Goal: Task Accomplishment & Management: Use online tool/utility

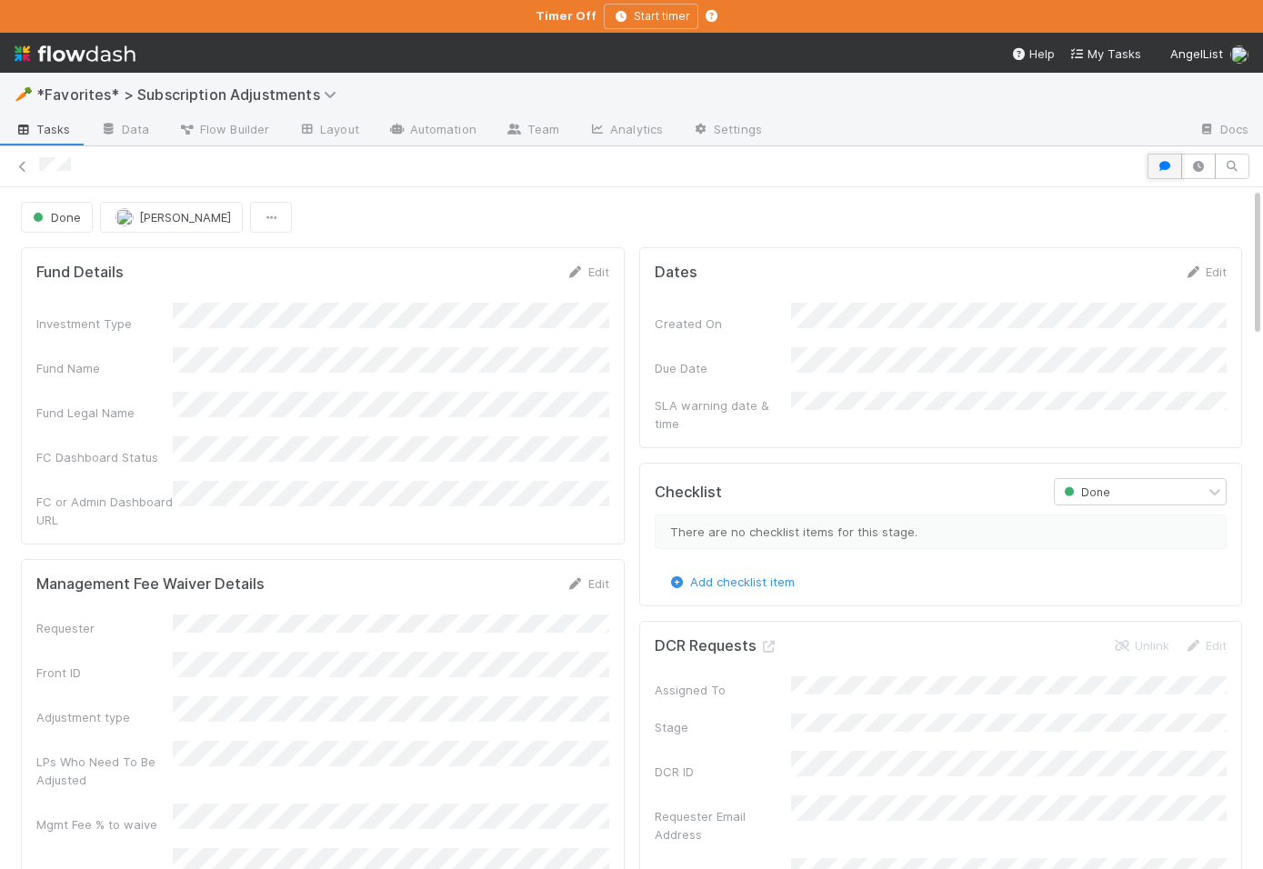
click at [1159, 158] on button "button" at bounding box center [1165, 166] width 35 height 25
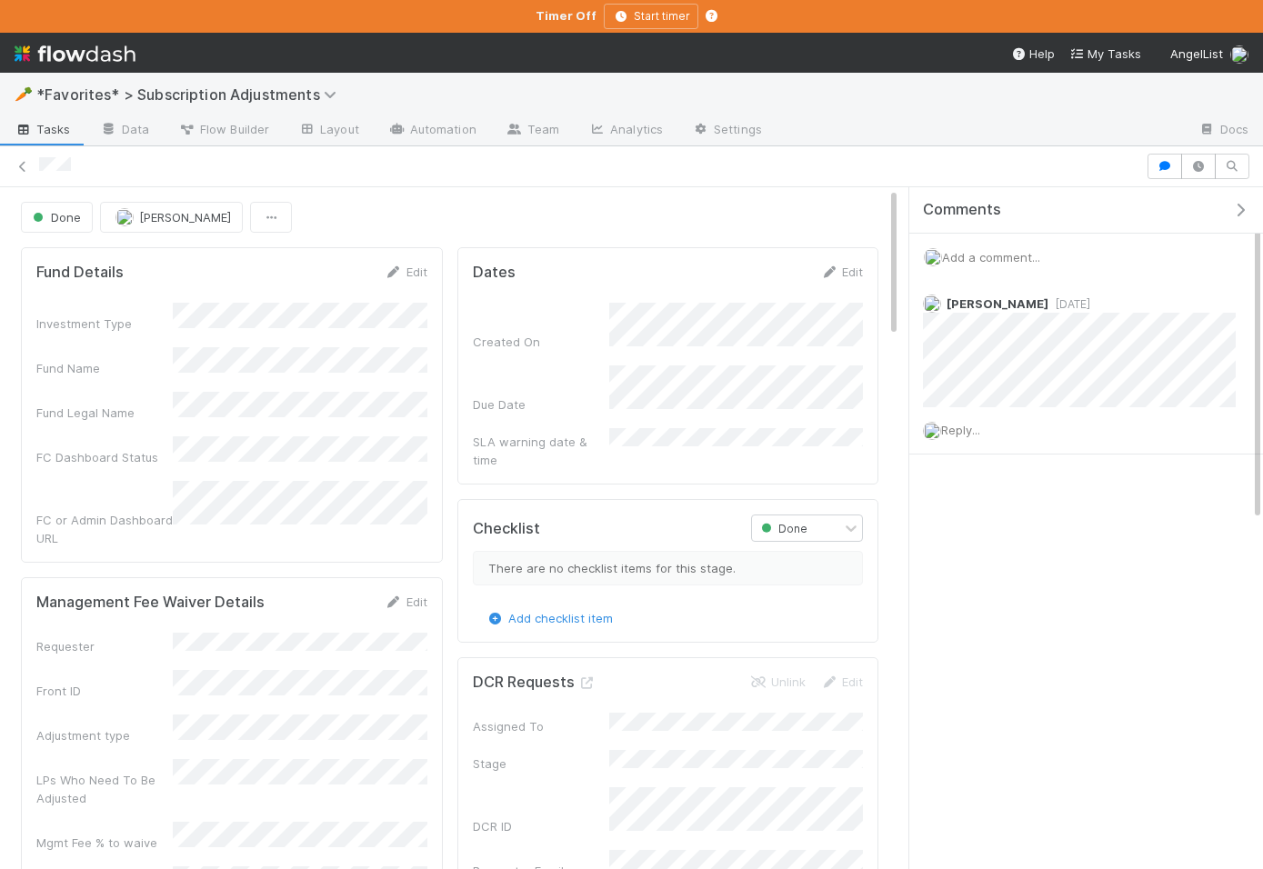
click at [1238, 204] on icon "button" at bounding box center [1240, 210] width 18 height 15
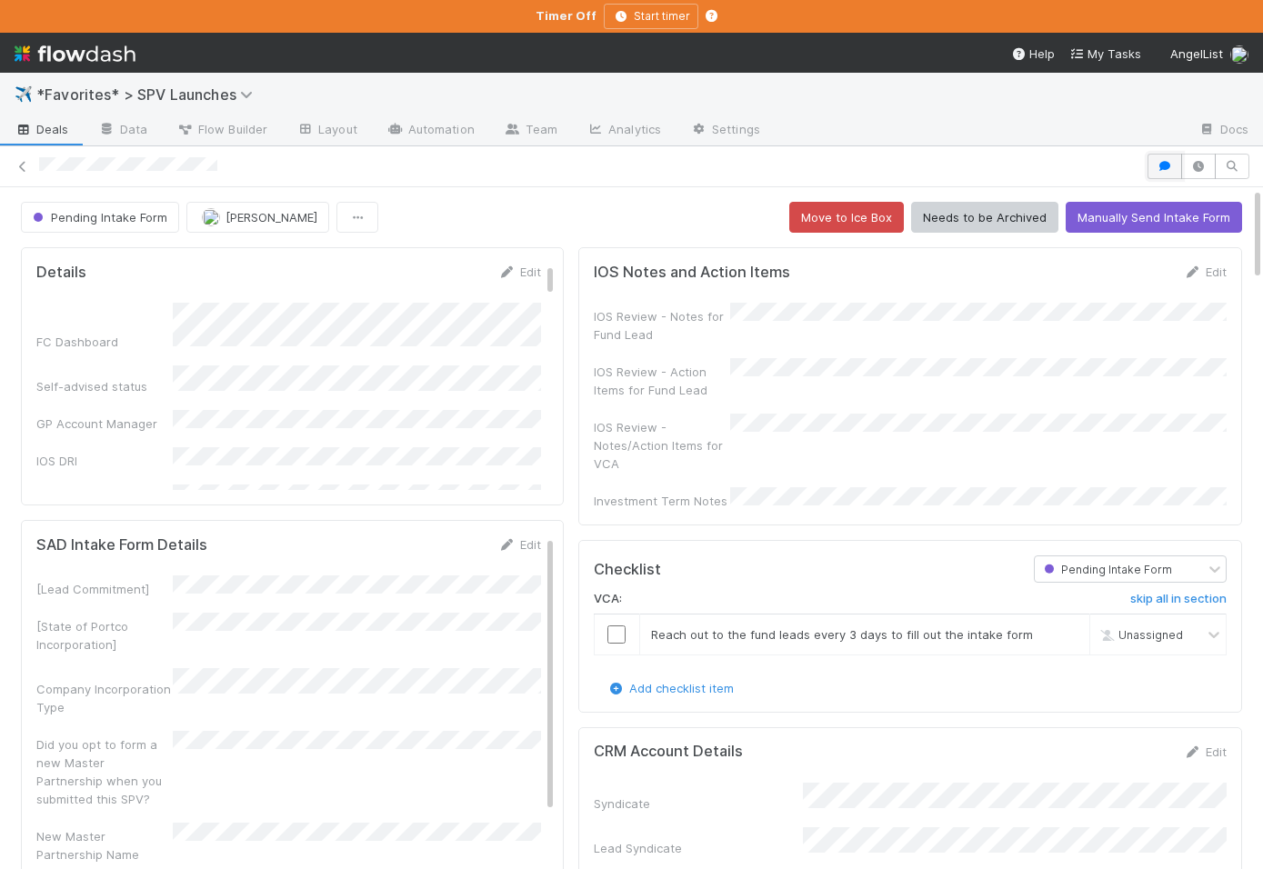
click at [1150, 176] on button "button" at bounding box center [1165, 166] width 35 height 25
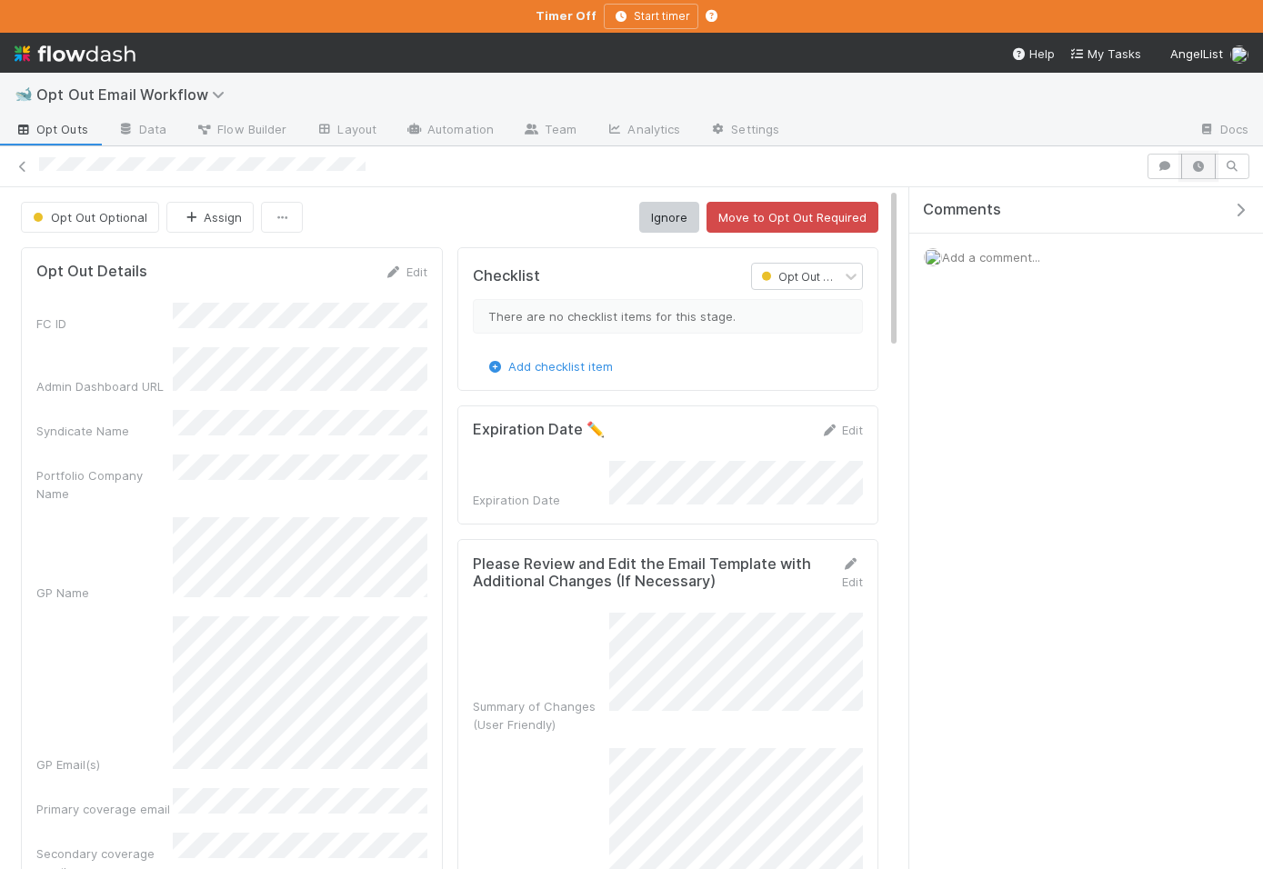
click at [1196, 175] on button "button" at bounding box center [1198, 166] width 35 height 25
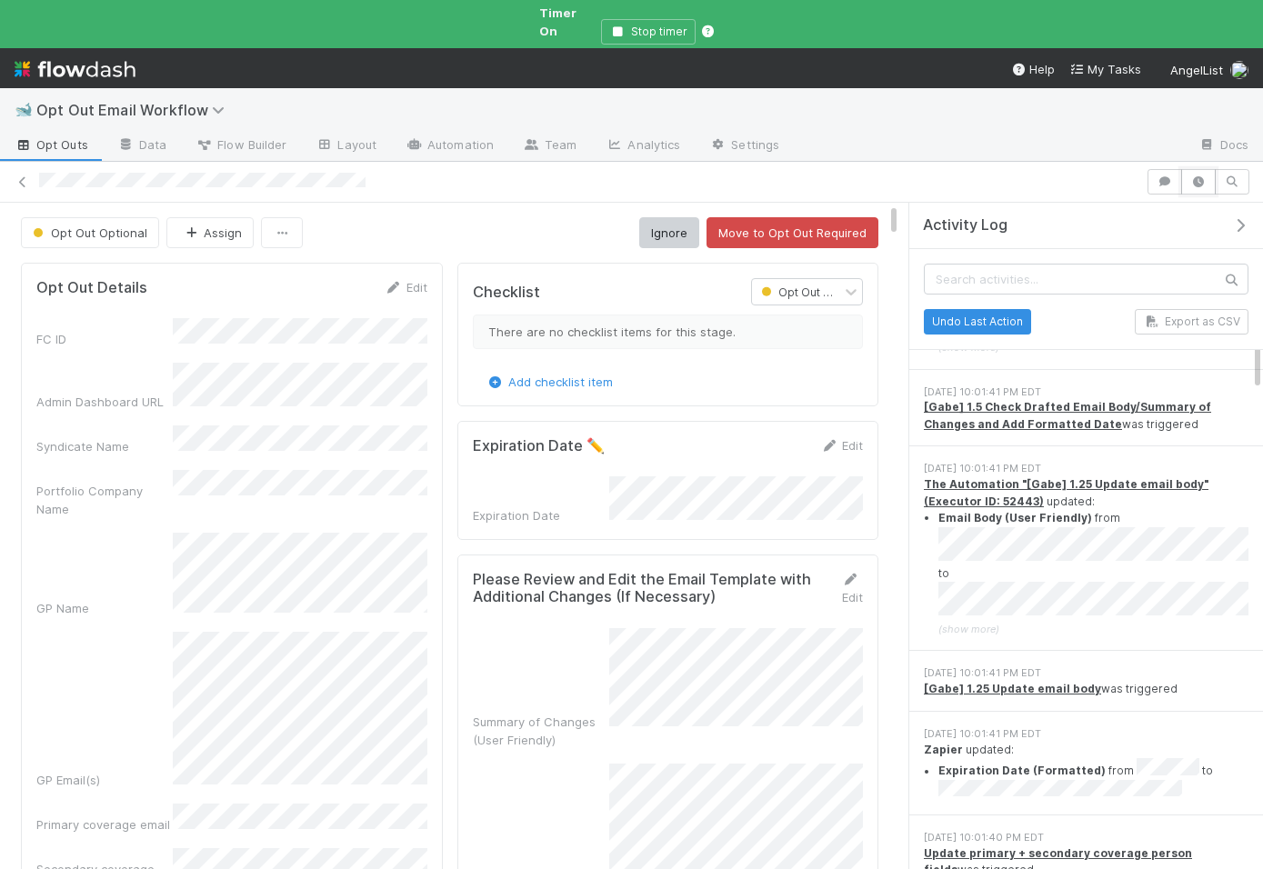
scroll to position [307, 0]
click at [447, 132] on link "Automation" at bounding box center [449, 146] width 117 height 29
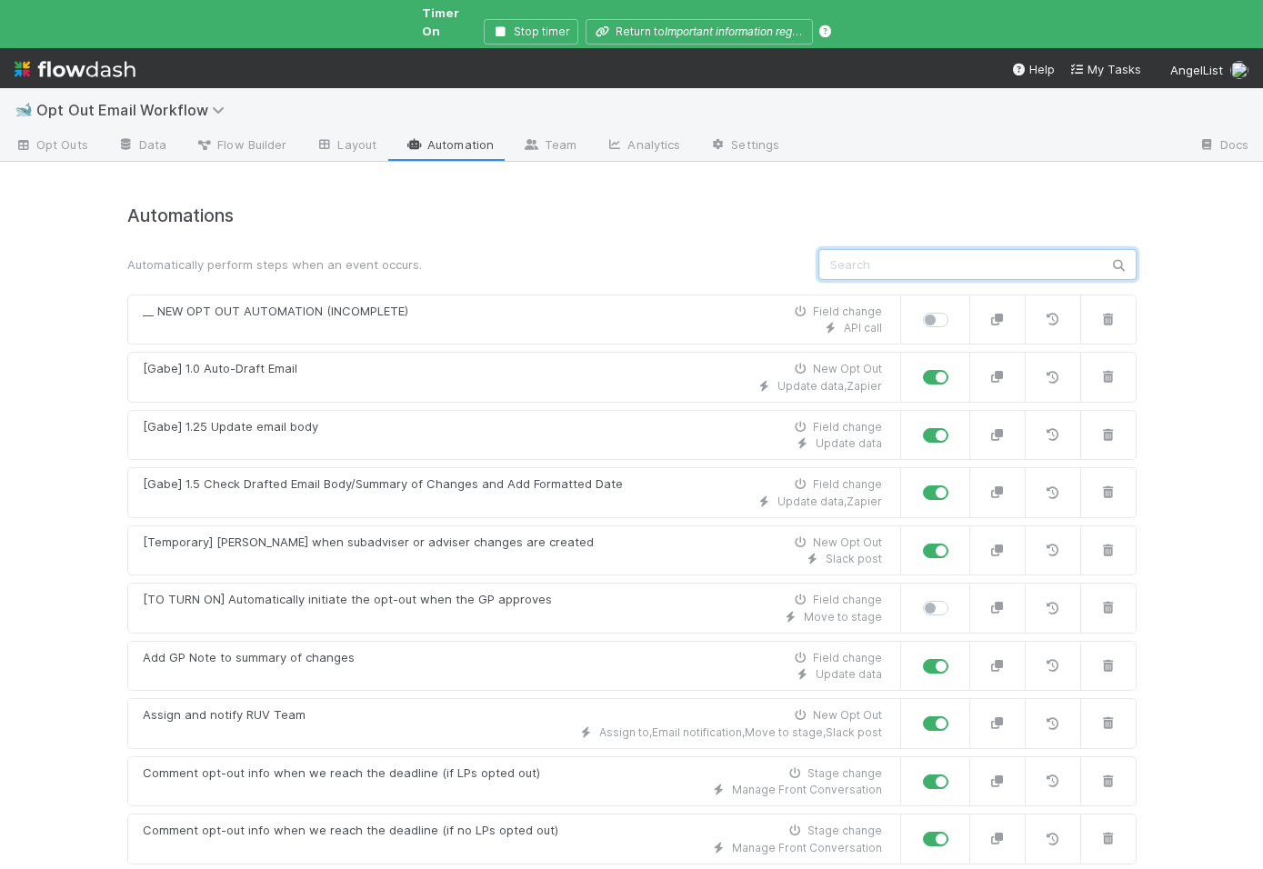
click at [845, 249] on input "text" at bounding box center [977, 264] width 318 height 31
type input "o"
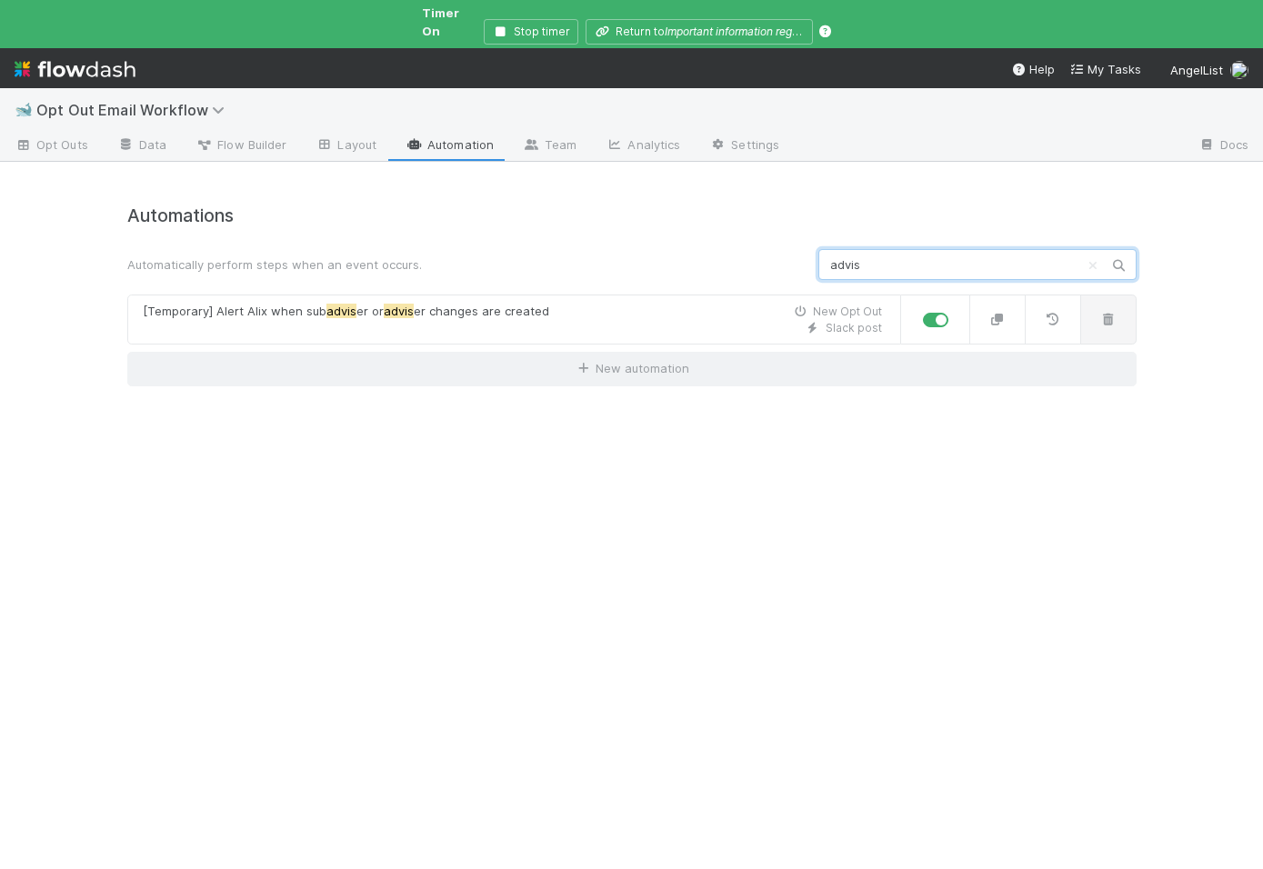
type input "advis"
click at [1089, 315] on button "button" at bounding box center [1108, 320] width 56 height 51
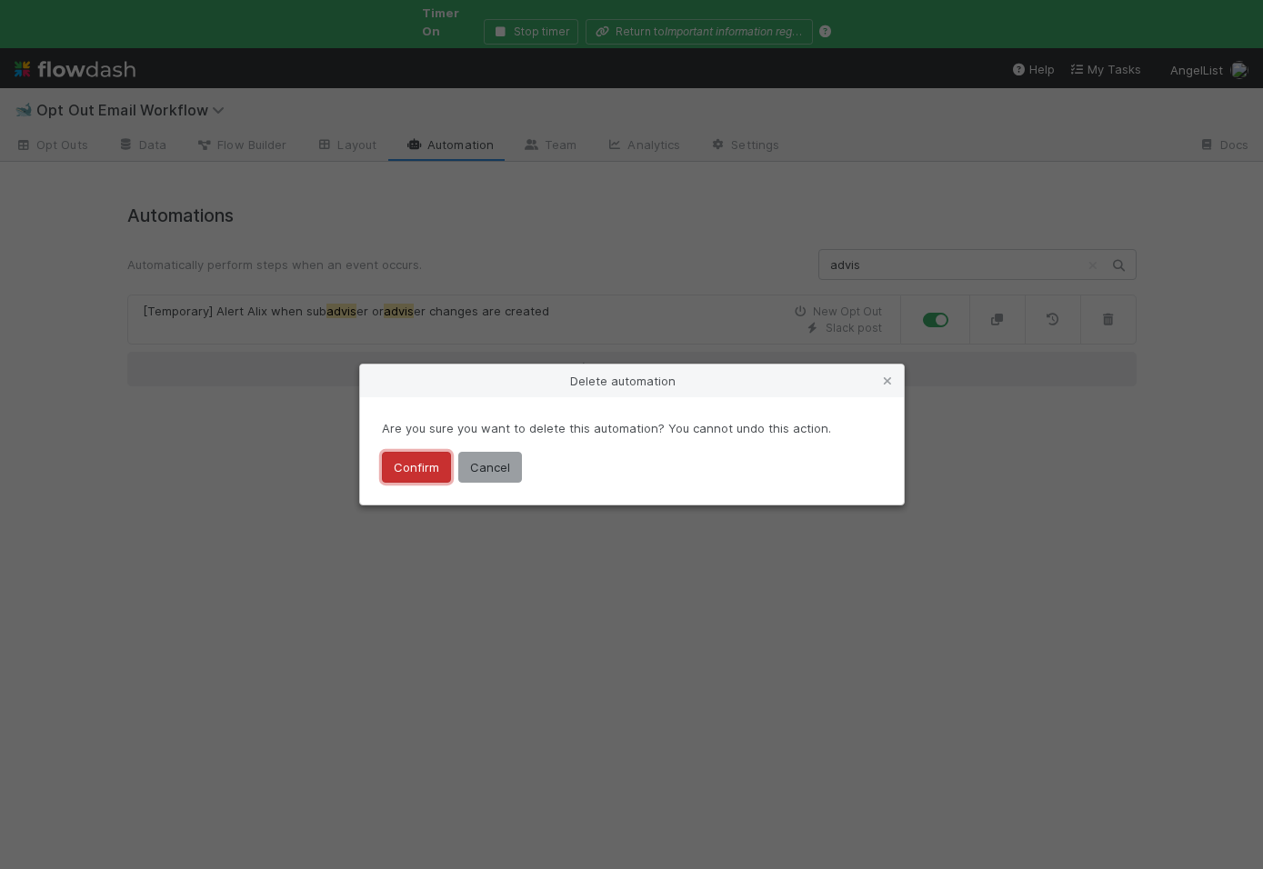
click at [408, 457] on button "Confirm" at bounding box center [416, 467] width 69 height 31
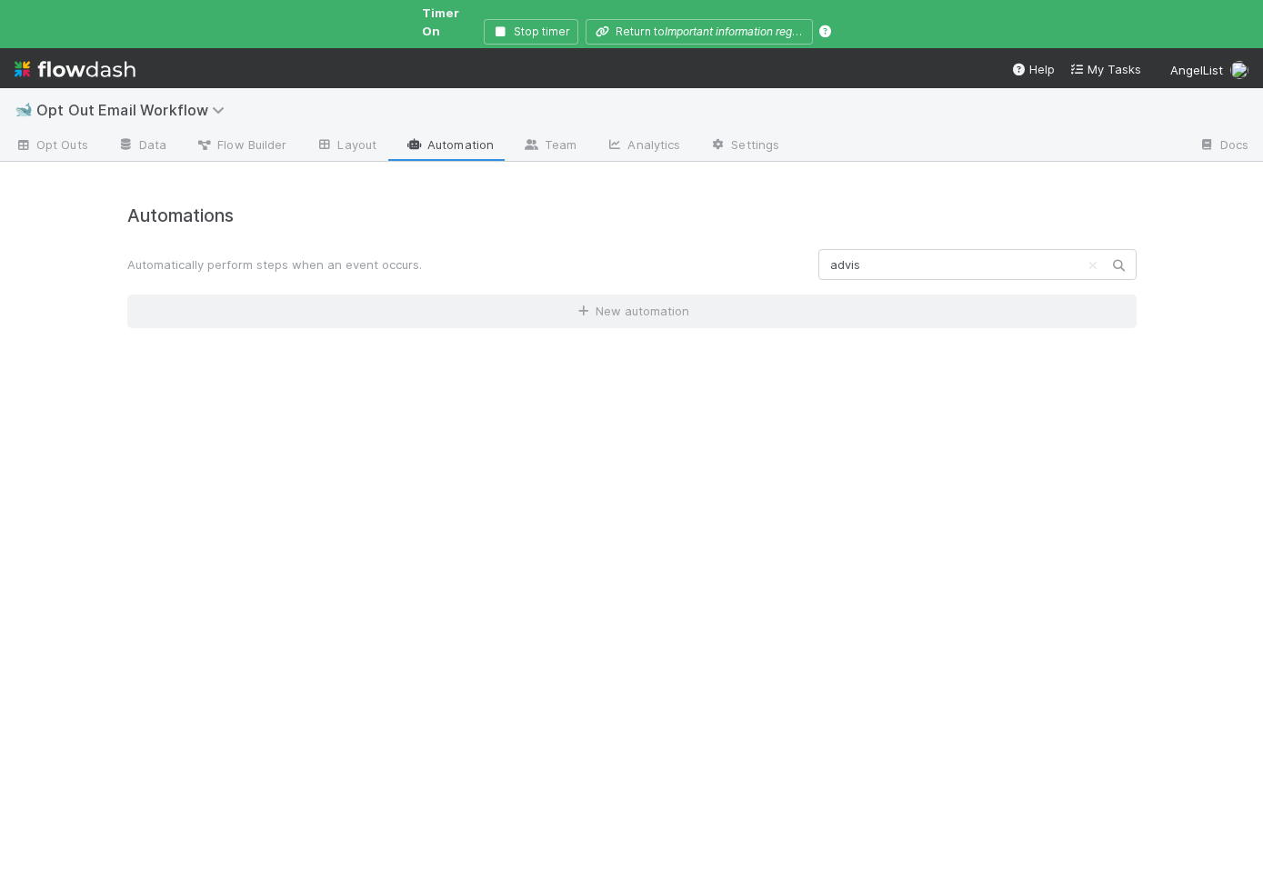
click at [310, 526] on div "Automations Automatically perform steps when an event occurs. advis New automat…" at bounding box center [632, 527] width 1037 height 686
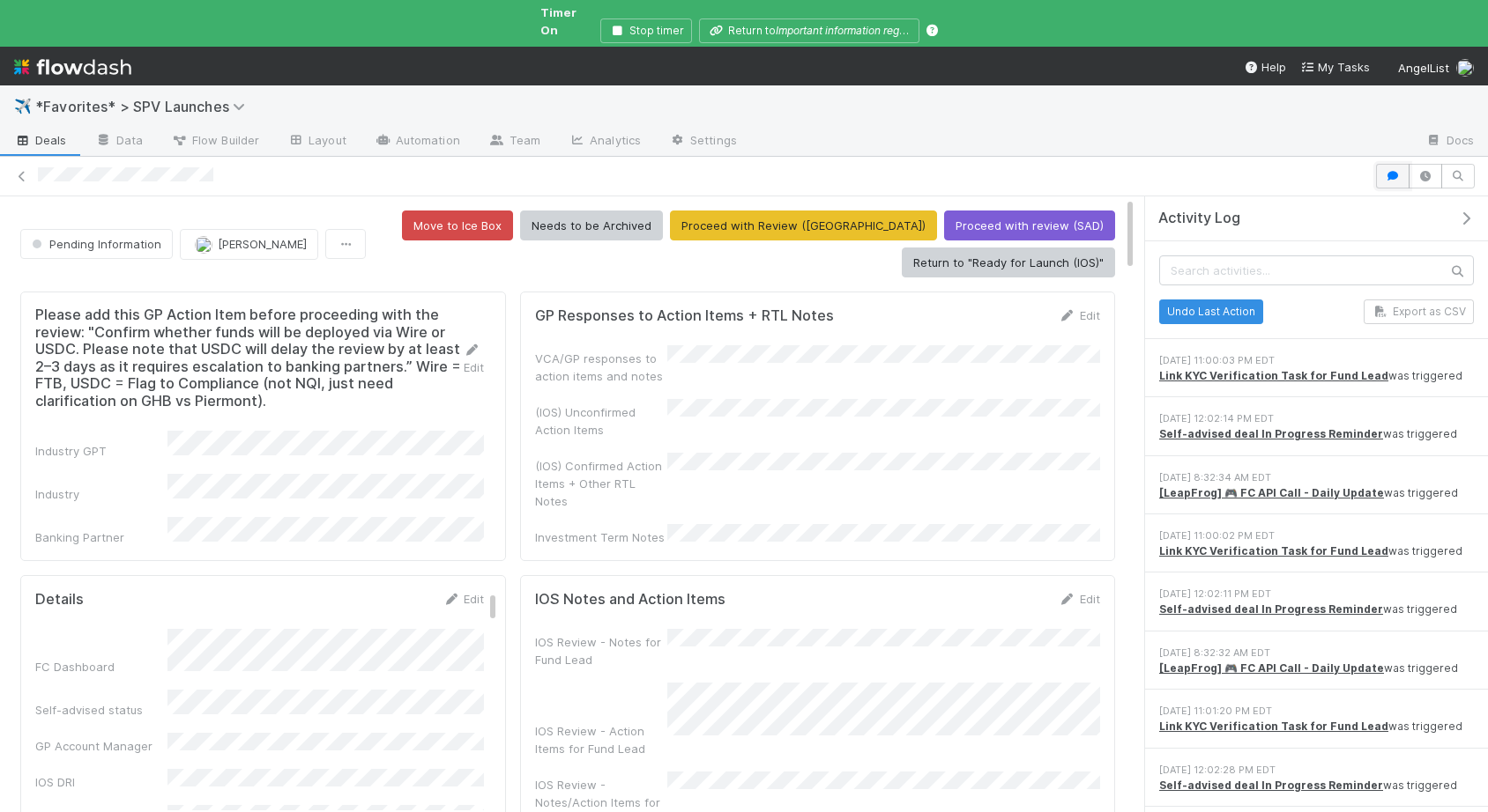
click at [1389, 171] on icon "button" at bounding box center [1393, 175] width 17 height 11
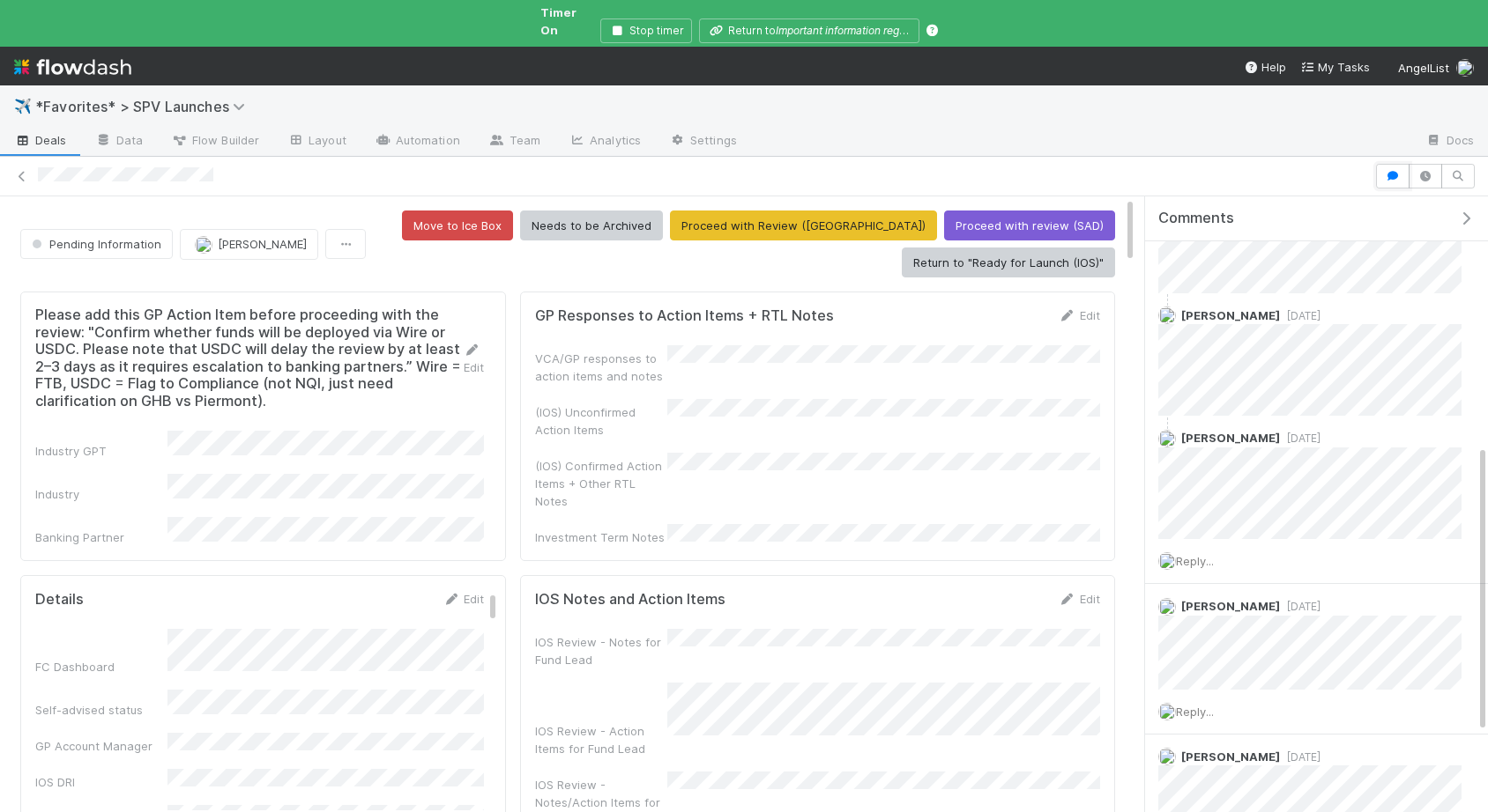
scroll to position [523, 0]
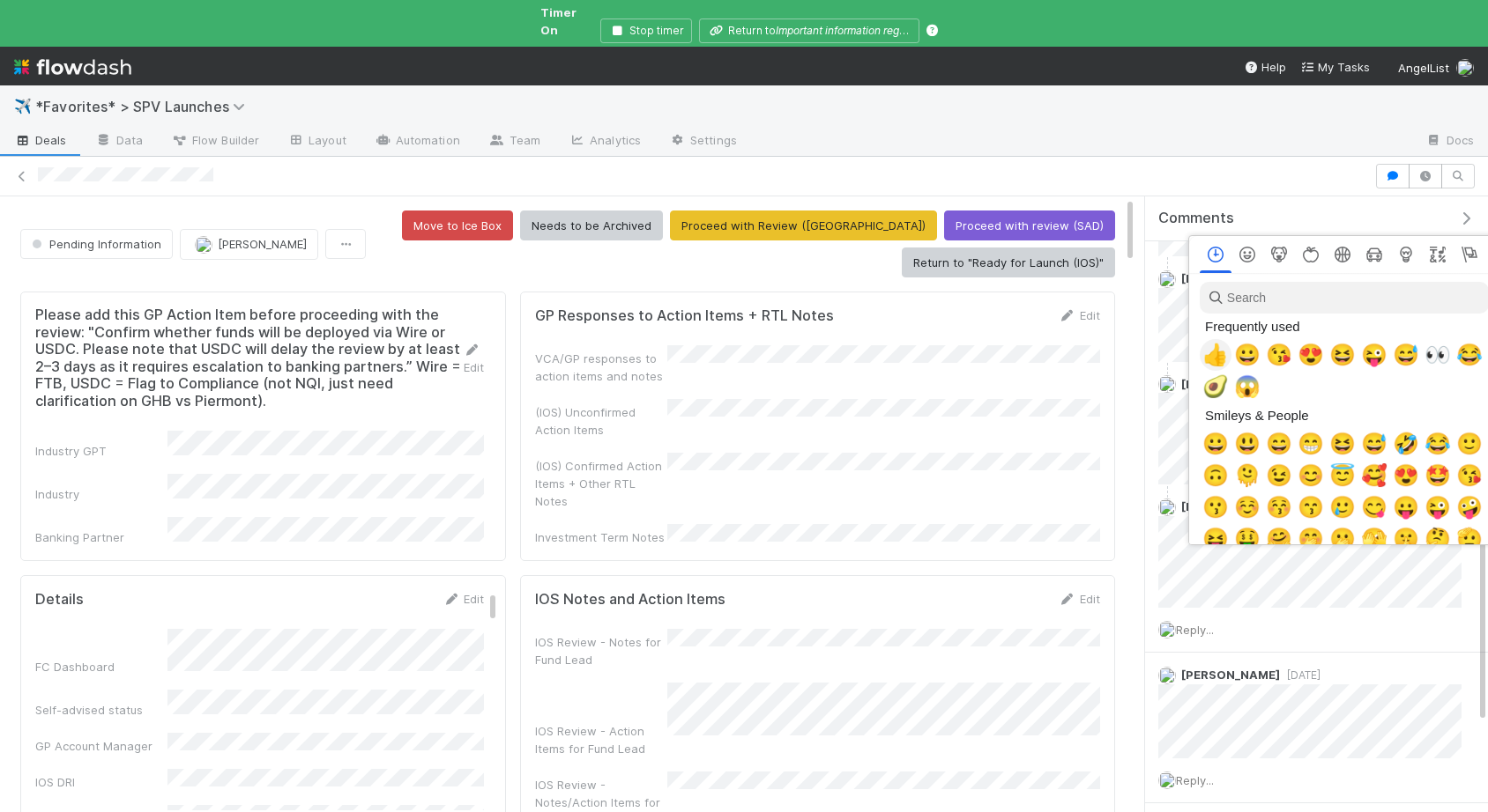
click at [1220, 356] on span "👍" at bounding box center [1215, 355] width 26 height 24
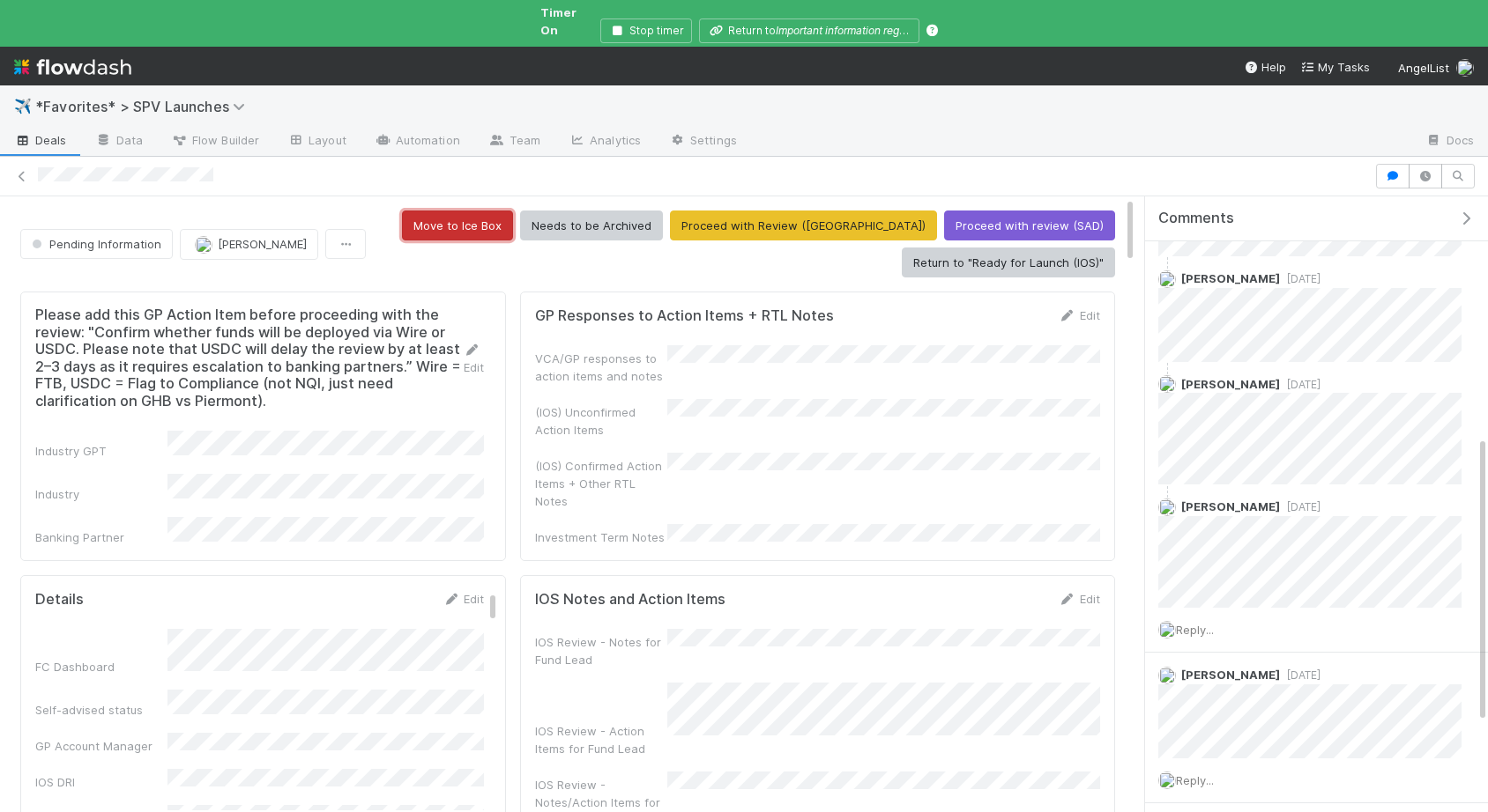
click at [513, 216] on button "Move to Ice Box" at bounding box center [458, 225] width 111 height 30
